Goal: Find specific page/section: Find specific page/section

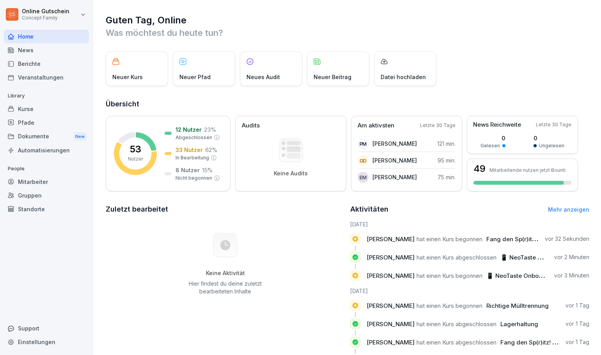
click at [37, 66] on div "Berichte" at bounding box center [46, 64] width 85 height 14
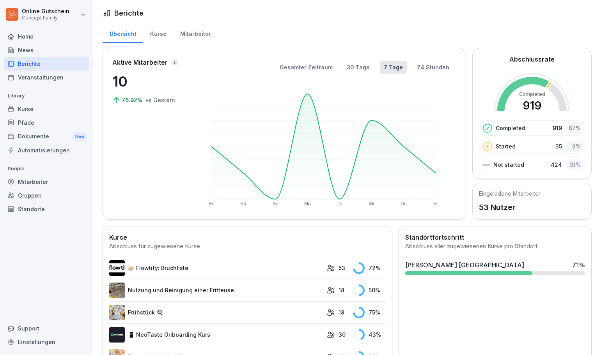
click at [184, 33] on div "Mitarbeiter" at bounding box center [195, 33] width 44 height 20
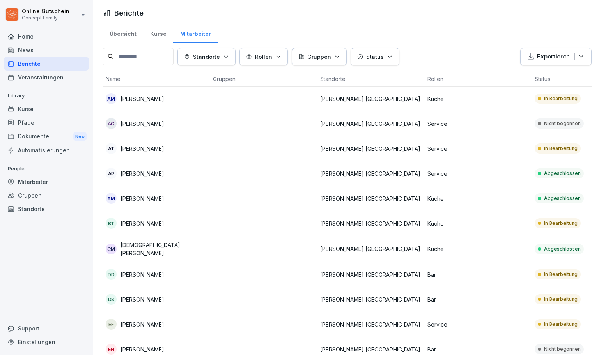
click at [266, 60] on p "Rollen" at bounding box center [263, 57] width 17 height 8
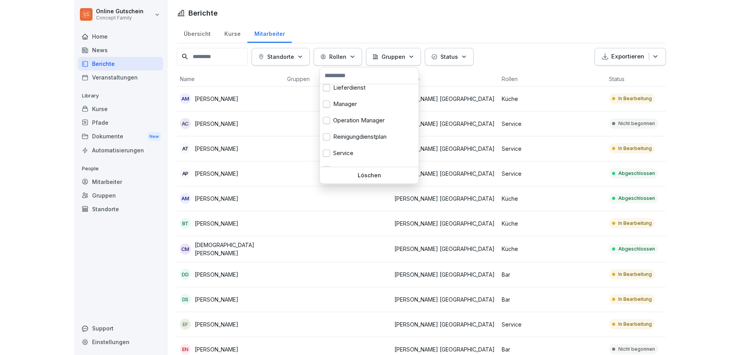
scroll to position [273, 0]
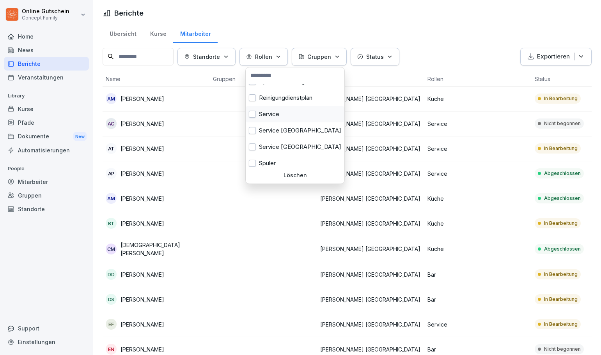
click at [271, 111] on div "Service" at bounding box center [295, 114] width 99 height 16
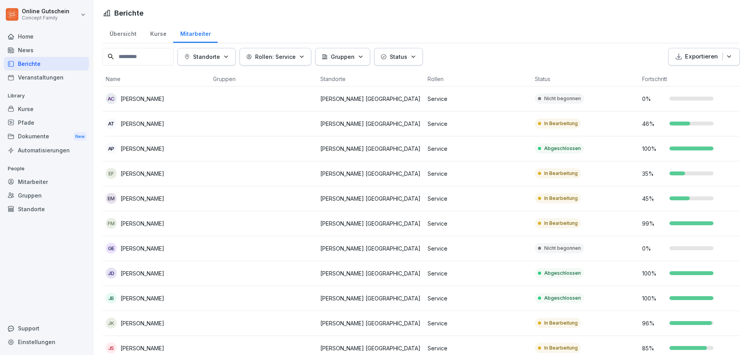
click at [540, 30] on html "Online Gutschein Concept Family Home News Berichte Veranstaltungen Library Kurs…" at bounding box center [374, 177] width 749 height 355
click at [306, 220] on td at bounding box center [263, 223] width 107 height 25
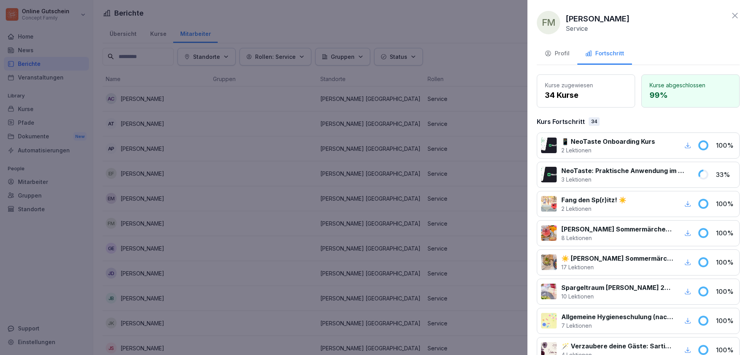
click at [601, 12] on icon at bounding box center [734, 15] width 9 height 9
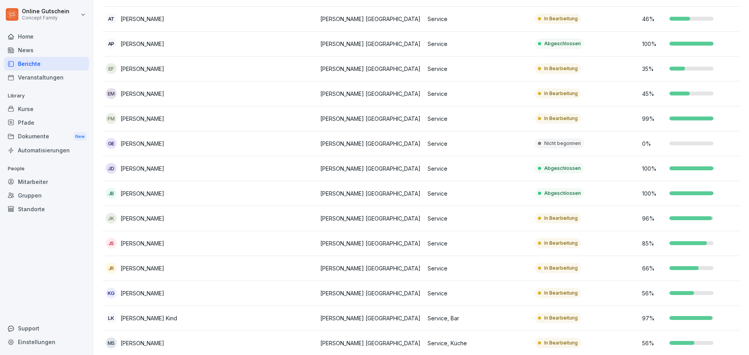
scroll to position [117, 0]
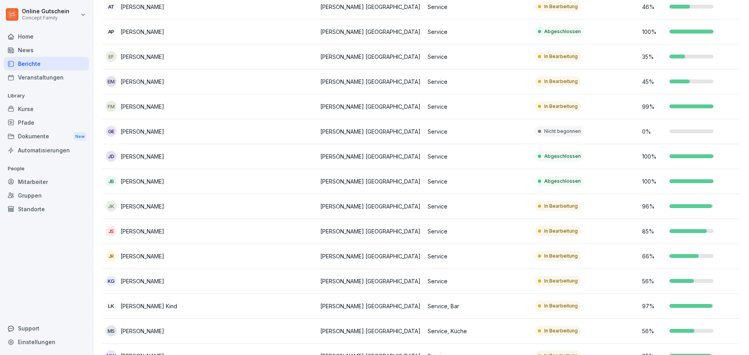
click at [551, 309] on p "In Bearbeitung" at bounding box center [561, 306] width 34 height 7
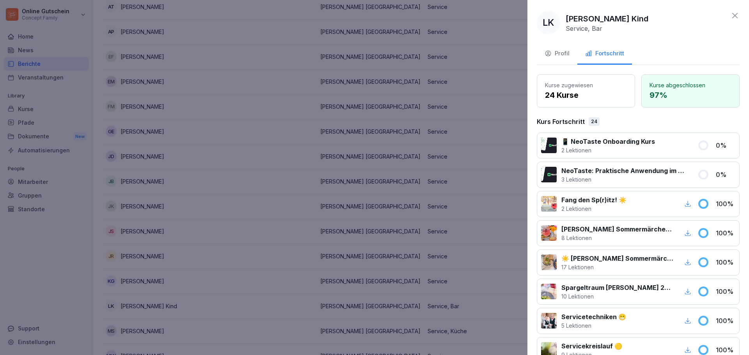
click at [601, 14] on icon at bounding box center [734, 15] width 9 height 9
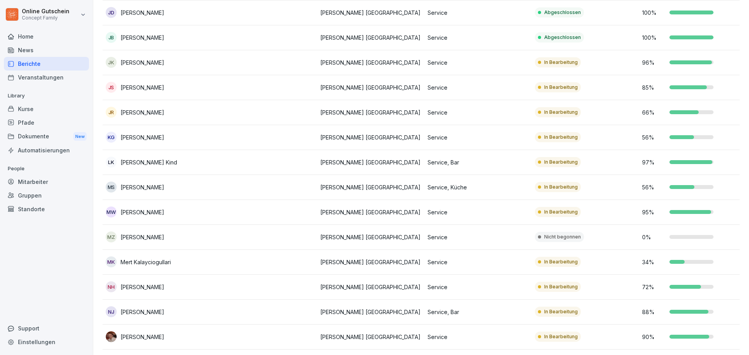
scroll to position [273, 0]
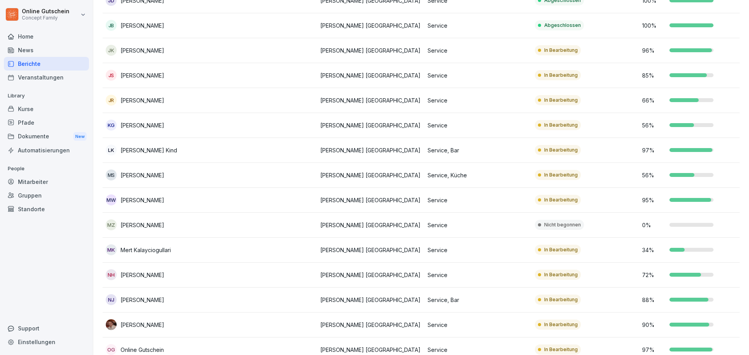
click at [286, 294] on td at bounding box center [263, 300] width 107 height 25
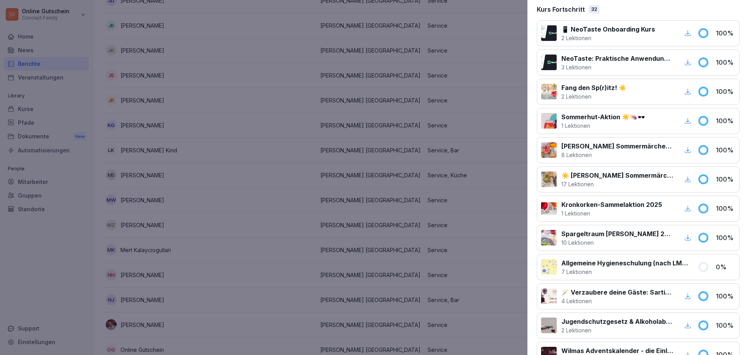
scroll to position [117, 0]
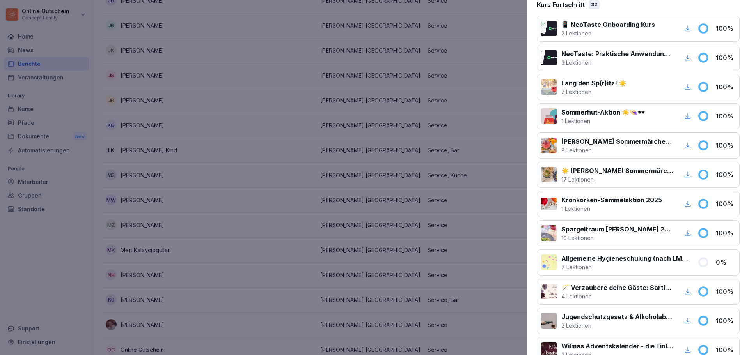
click at [229, 141] on div at bounding box center [374, 177] width 749 height 355
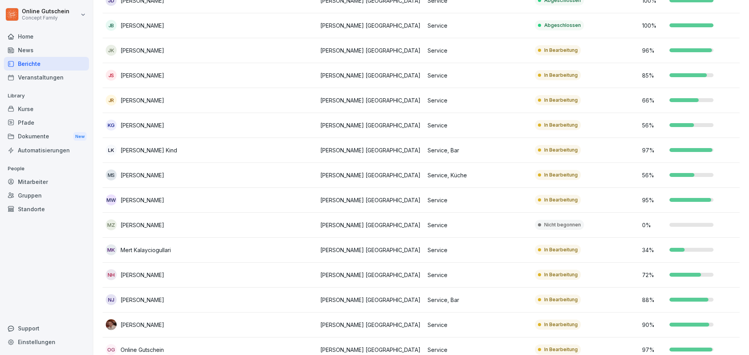
click at [268, 316] on td at bounding box center [263, 325] width 107 height 25
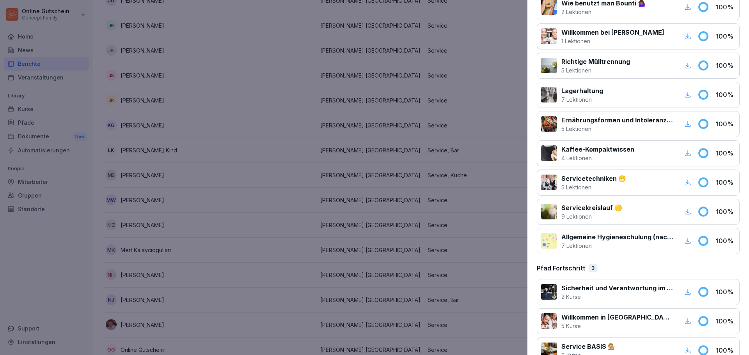
scroll to position [977, 0]
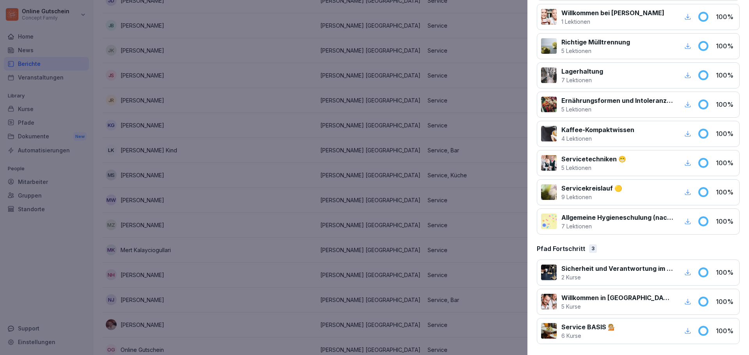
click at [293, 229] on div at bounding box center [374, 177] width 749 height 355
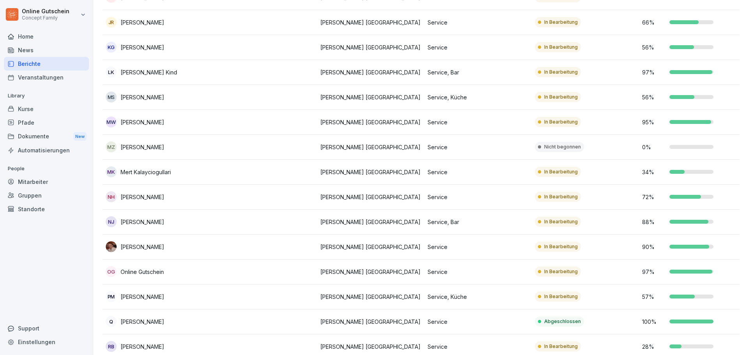
scroll to position [390, 0]
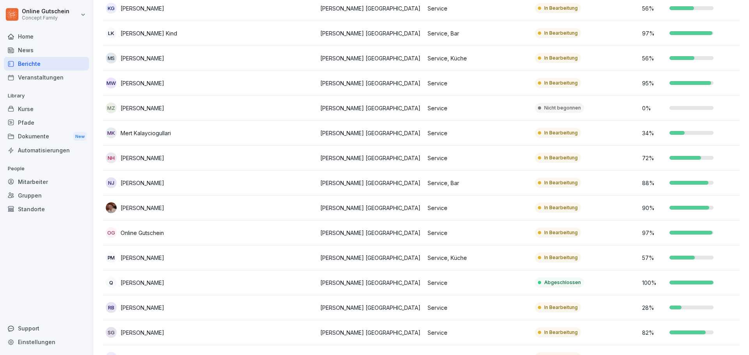
click at [153, 260] on p "[PERSON_NAME]" at bounding box center [143, 258] width 44 height 8
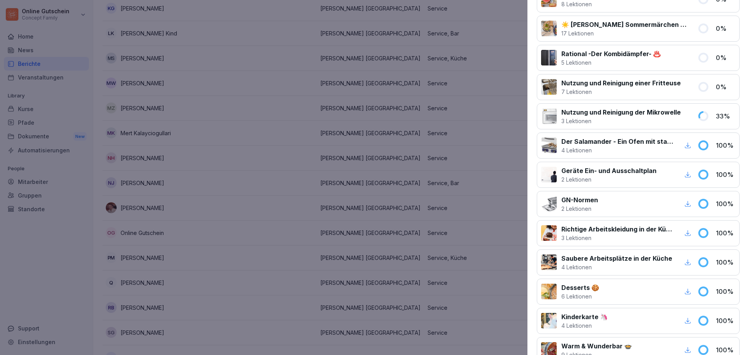
scroll to position [0, 0]
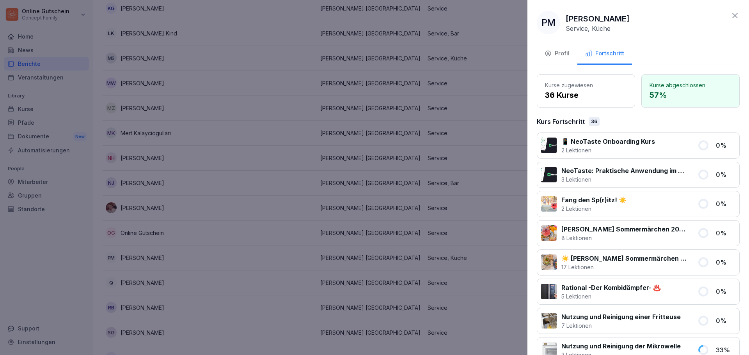
click at [601, 17] on icon at bounding box center [734, 15] width 9 height 9
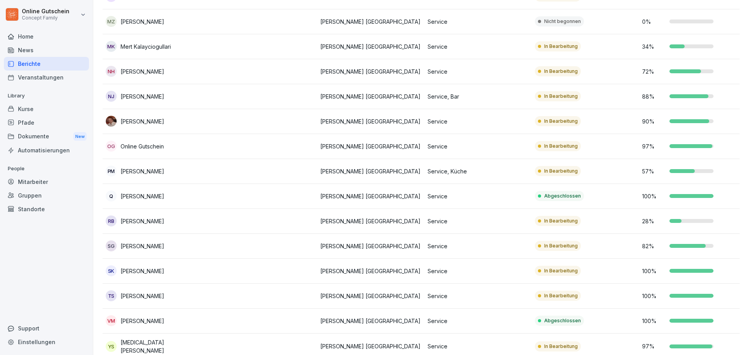
scroll to position [498, 0]
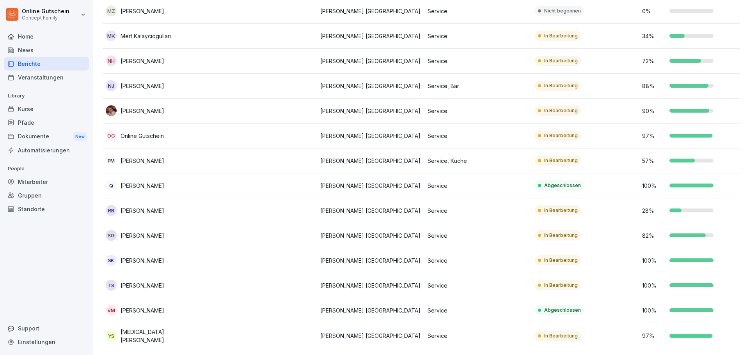
click at [238, 328] on td at bounding box center [263, 336] width 107 height 26
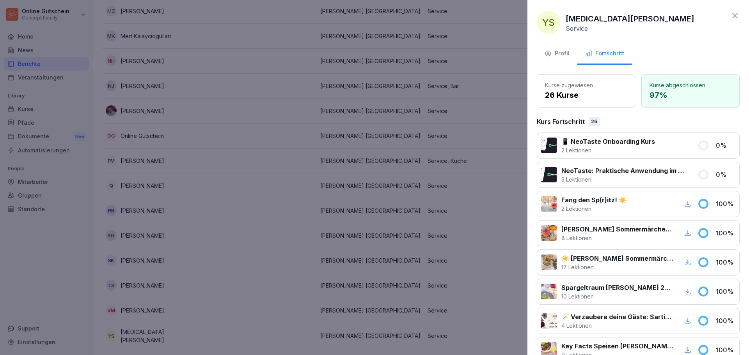
click at [601, 173] on p "NeoTaste: Praktische Anwendung im Wilma Betrieb✨" at bounding box center [624, 170] width 127 height 9
click at [601, 15] on icon at bounding box center [734, 15] width 9 height 9
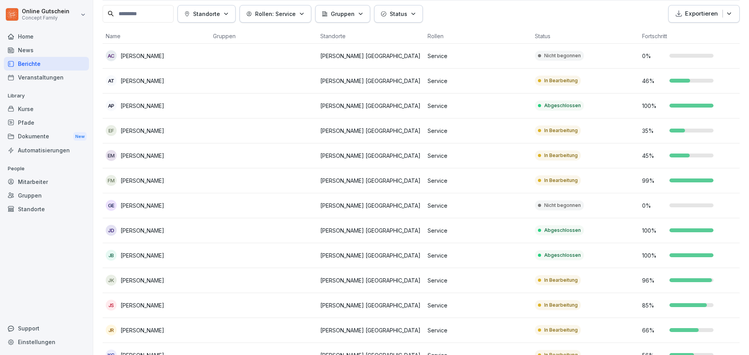
scroll to position [30, 0]
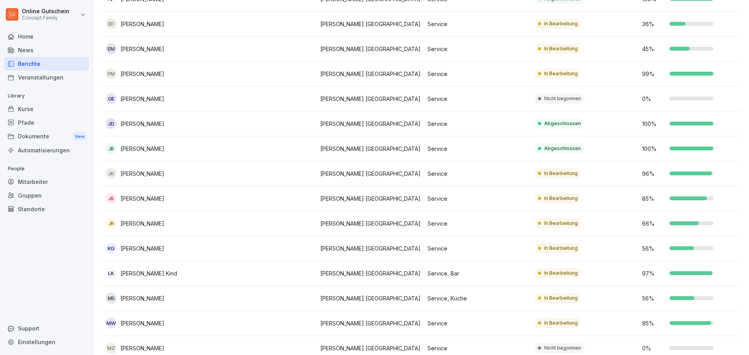
scroll to position [30, 0]
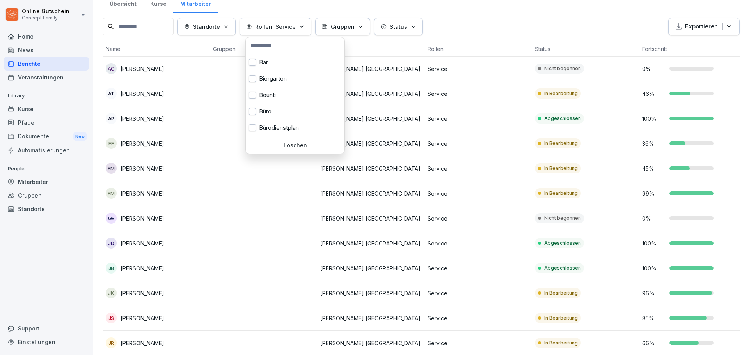
click at [294, 29] on p "Rollen: Service" at bounding box center [275, 27] width 41 height 8
click at [302, 61] on div "Bar" at bounding box center [295, 62] width 99 height 16
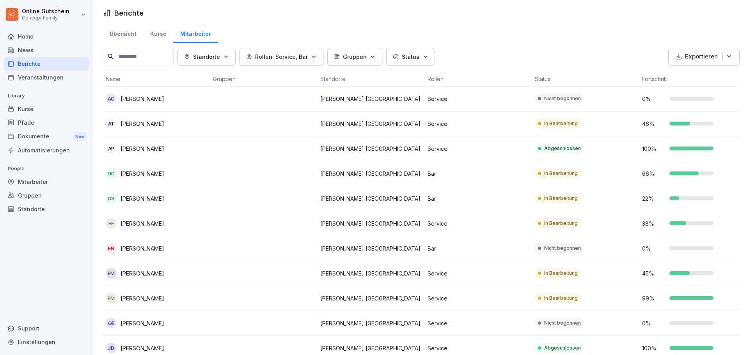
click at [576, 22] on html "Online Gutschein Concept Family Home News Berichte Veranstaltungen Library Kurs…" at bounding box center [374, 177] width 749 height 355
click at [268, 58] on p "Rollen: Service, Bar" at bounding box center [281, 57] width 53 height 8
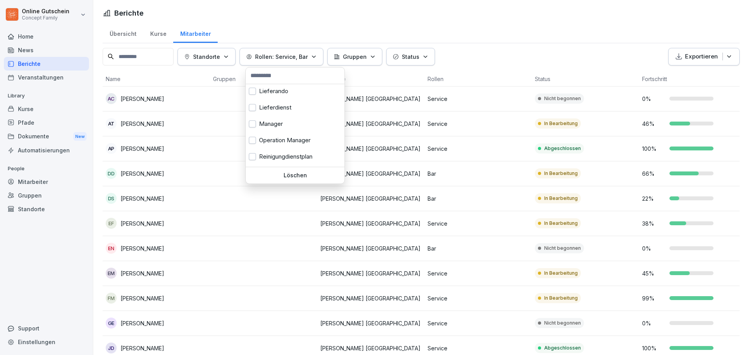
scroll to position [234, 0]
click at [250, 152] on button "button" at bounding box center [252, 153] width 7 height 7
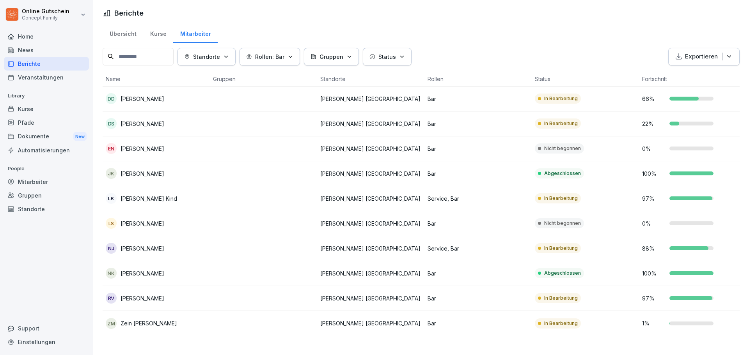
click at [573, 17] on html "Online Gutschein Concept Family Home News Berichte Veranstaltungen Library Kurs…" at bounding box center [374, 177] width 749 height 355
